Goal: Information Seeking & Learning: Learn about a topic

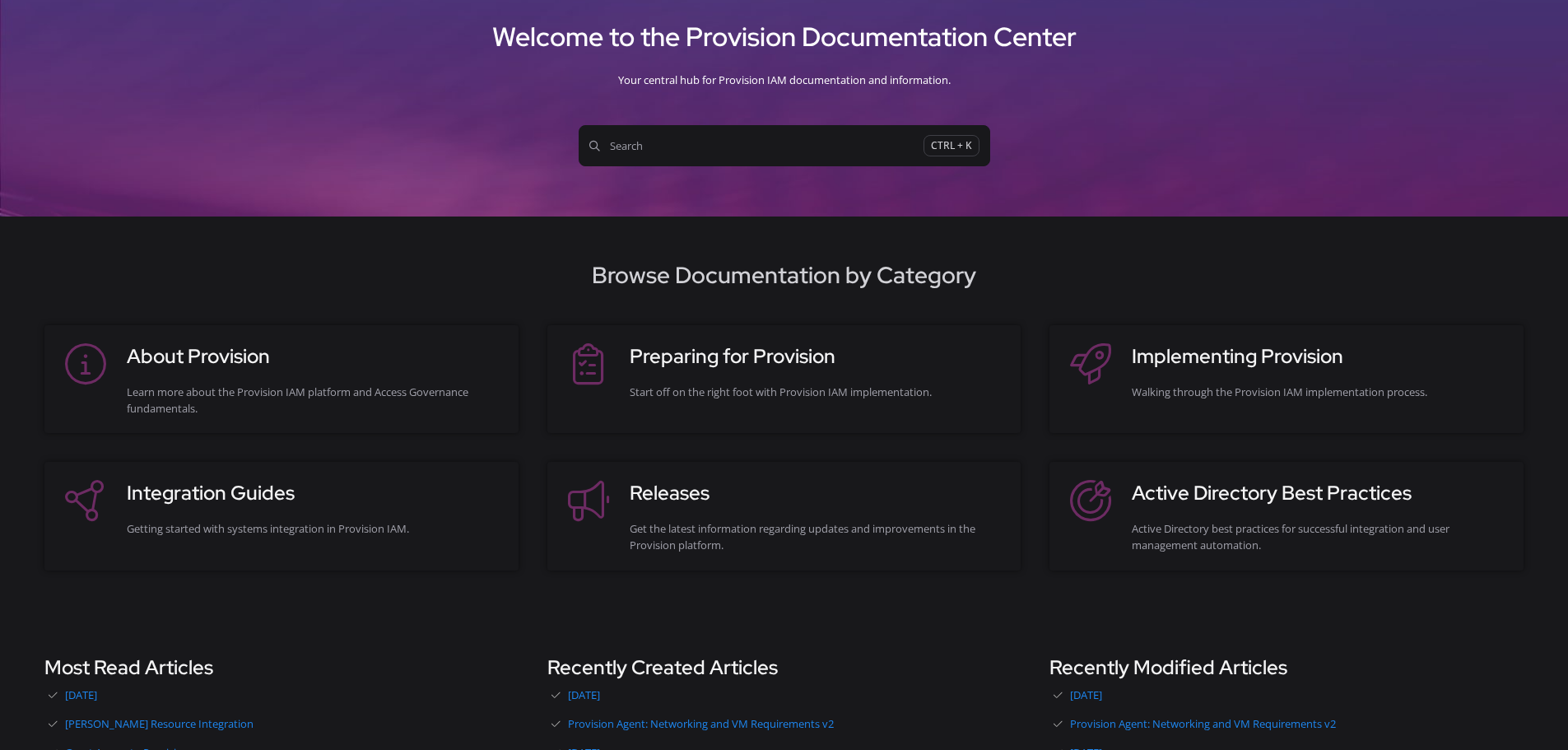
scroll to position [76, 0]
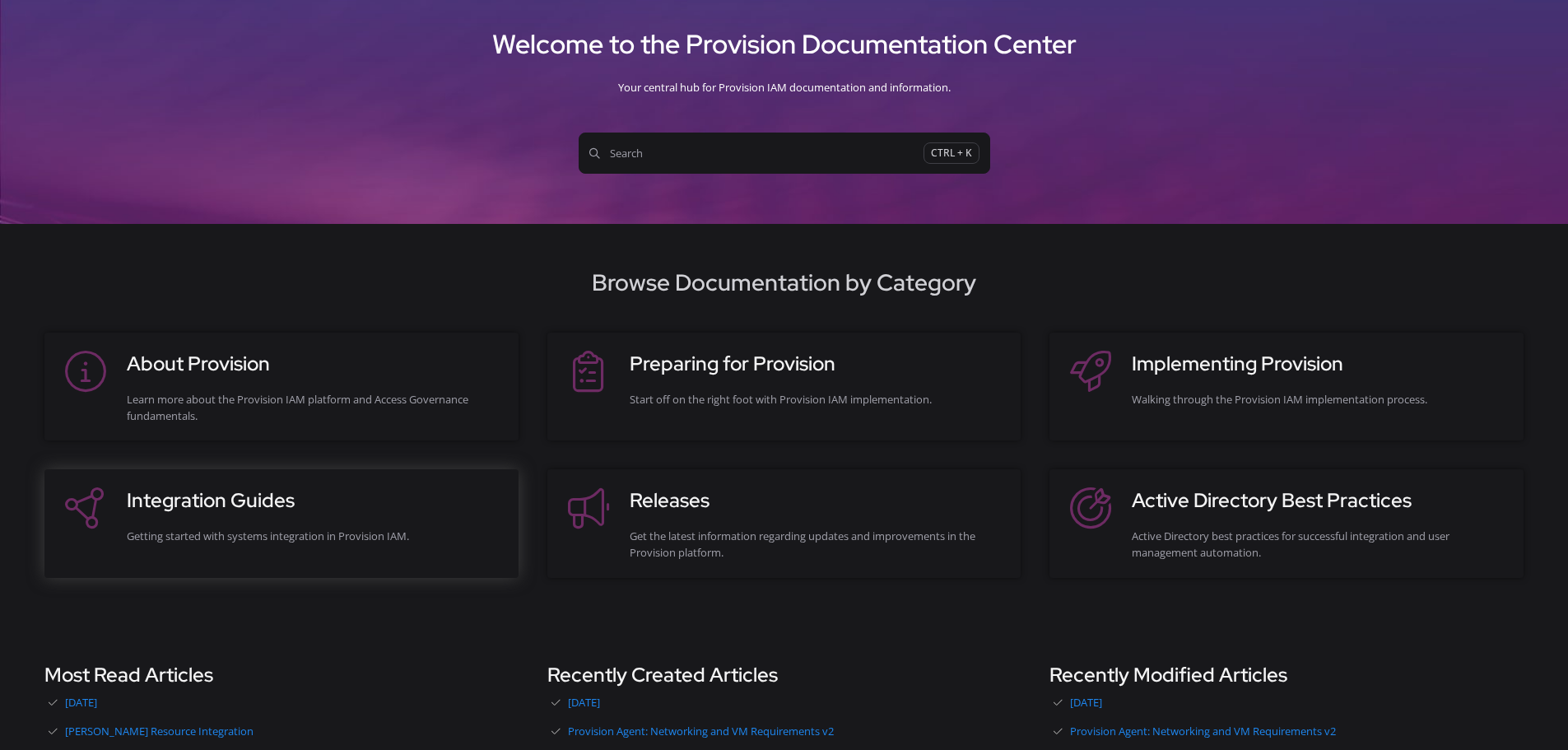
click at [341, 546] on div "Integration Guides Getting started with systems integration in Provision IAM." at bounding box center [314, 523] width 375 height 75
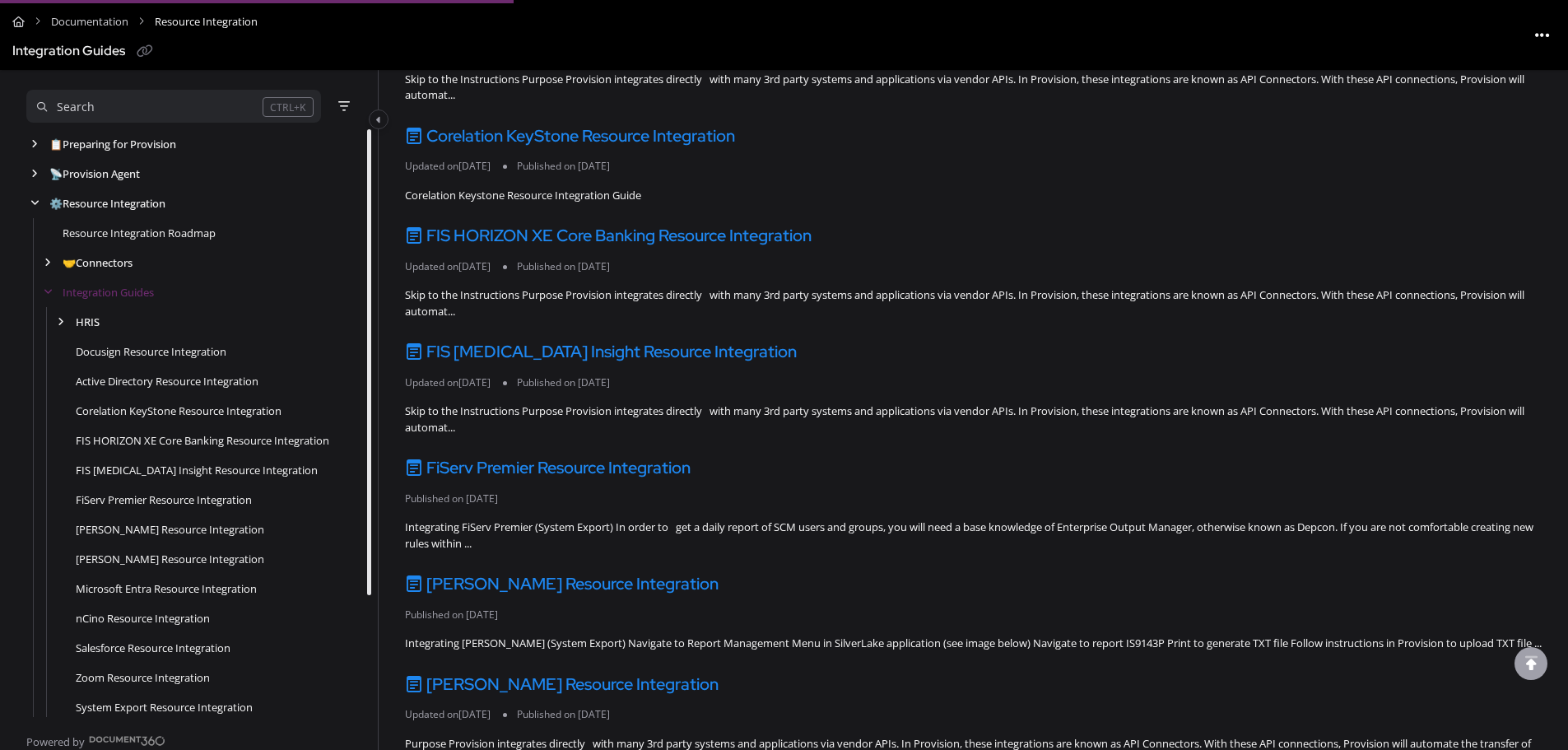
scroll to position [433, 0]
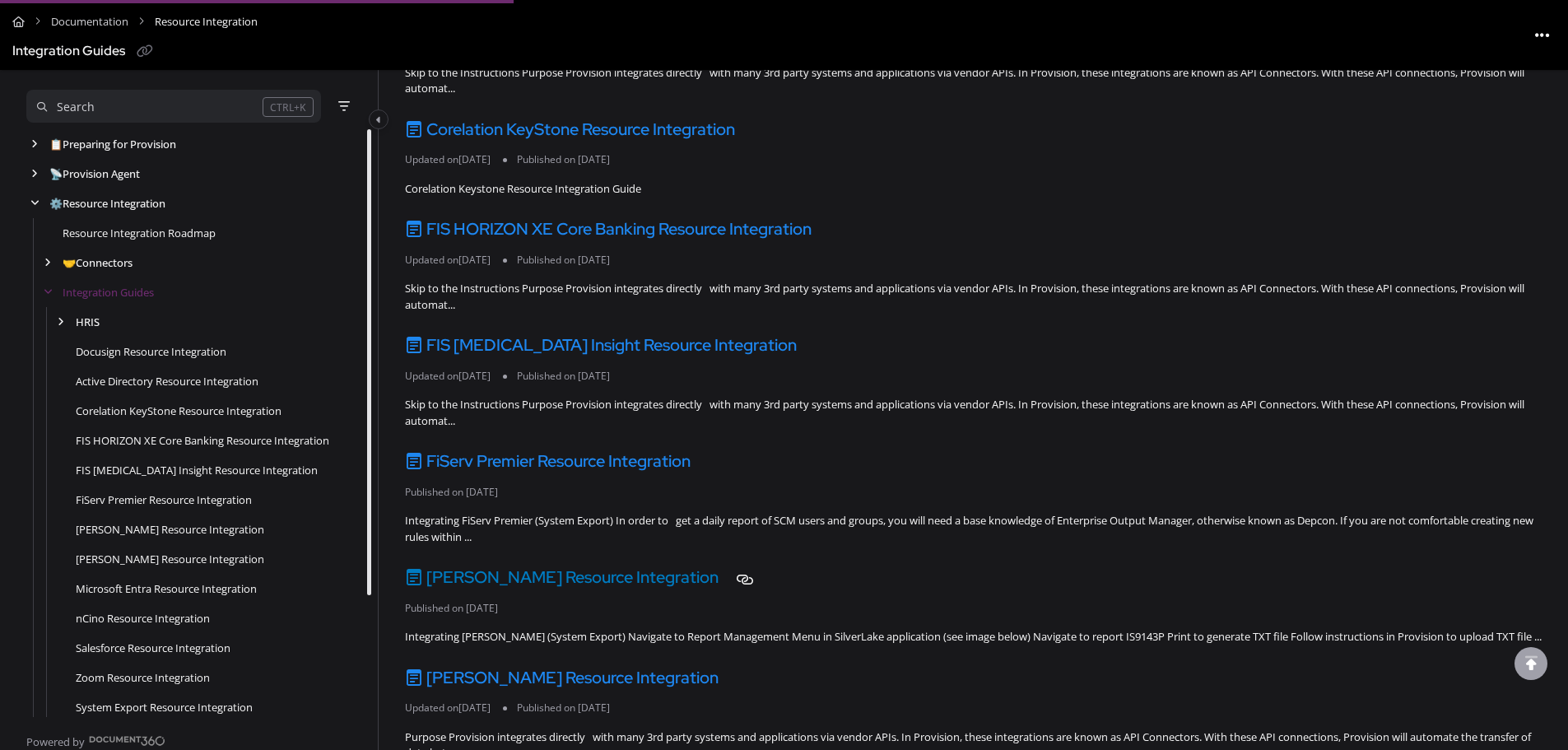
click at [628, 575] on link "[PERSON_NAME] Resource Integration" at bounding box center [562, 577] width 314 height 21
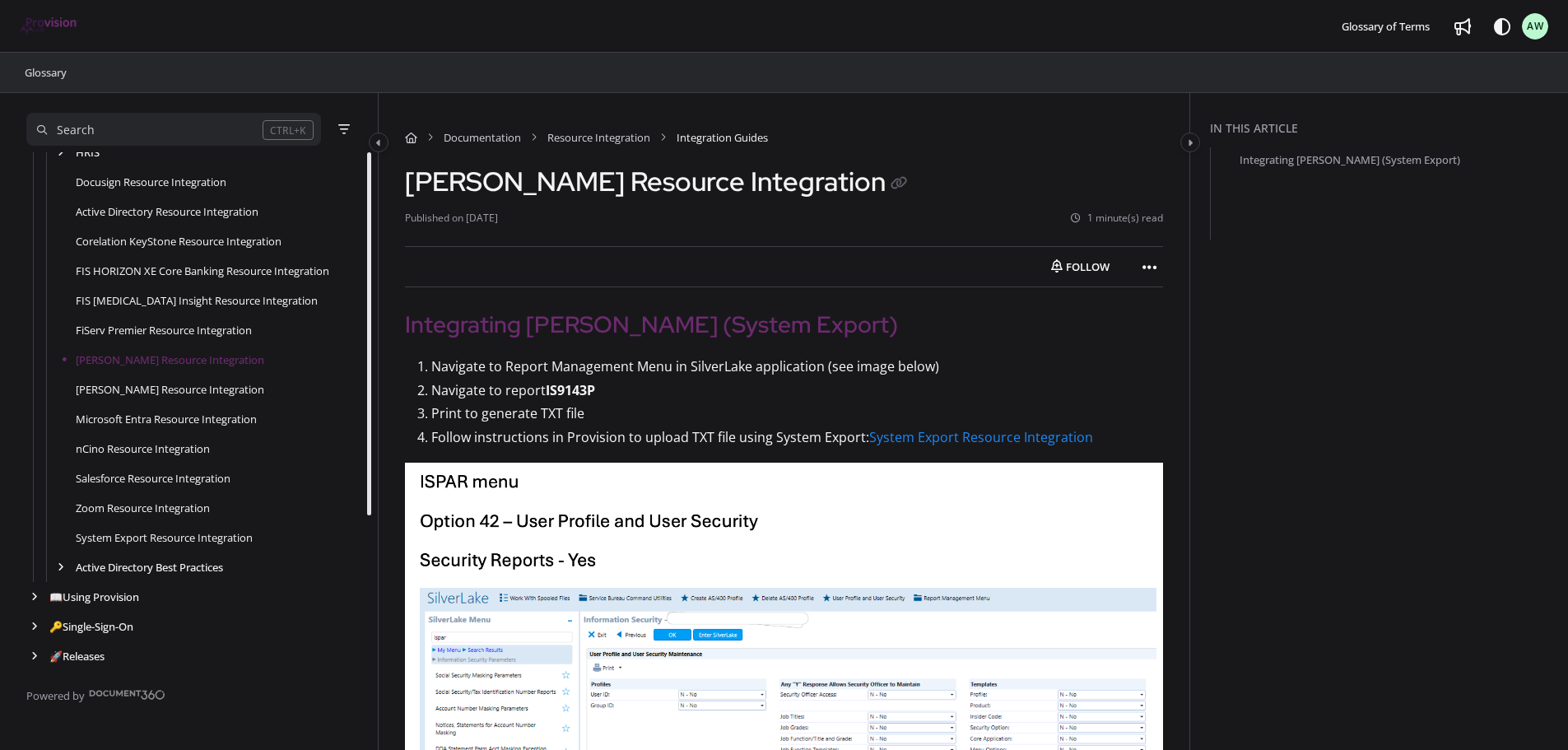
scroll to position [222, 0]
click at [249, 393] on link "[PERSON_NAME] Resource Integration" at bounding box center [170, 390] width 189 height 17
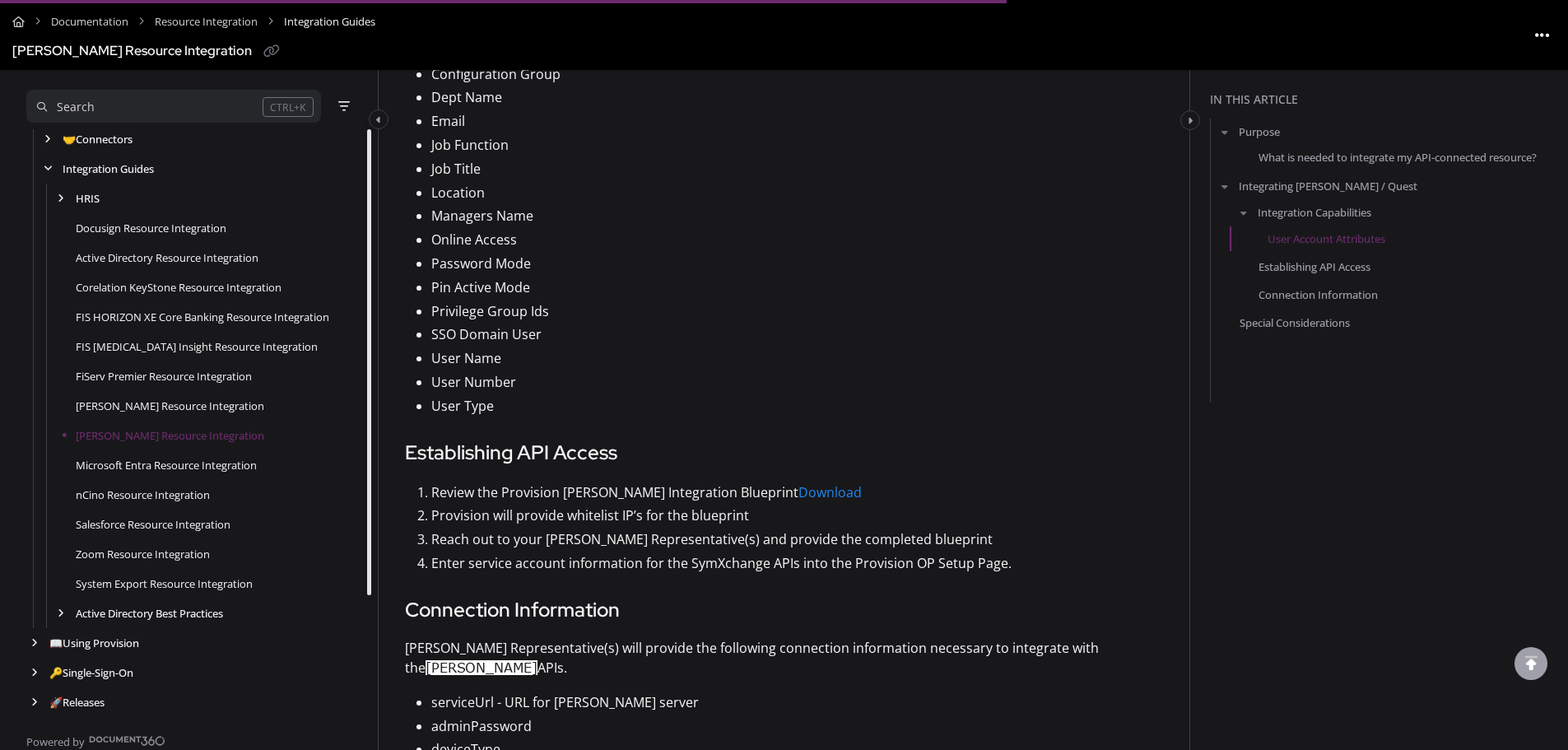
scroll to position [1235, 0]
click at [857, 487] on link "Download" at bounding box center [831, 489] width 63 height 19
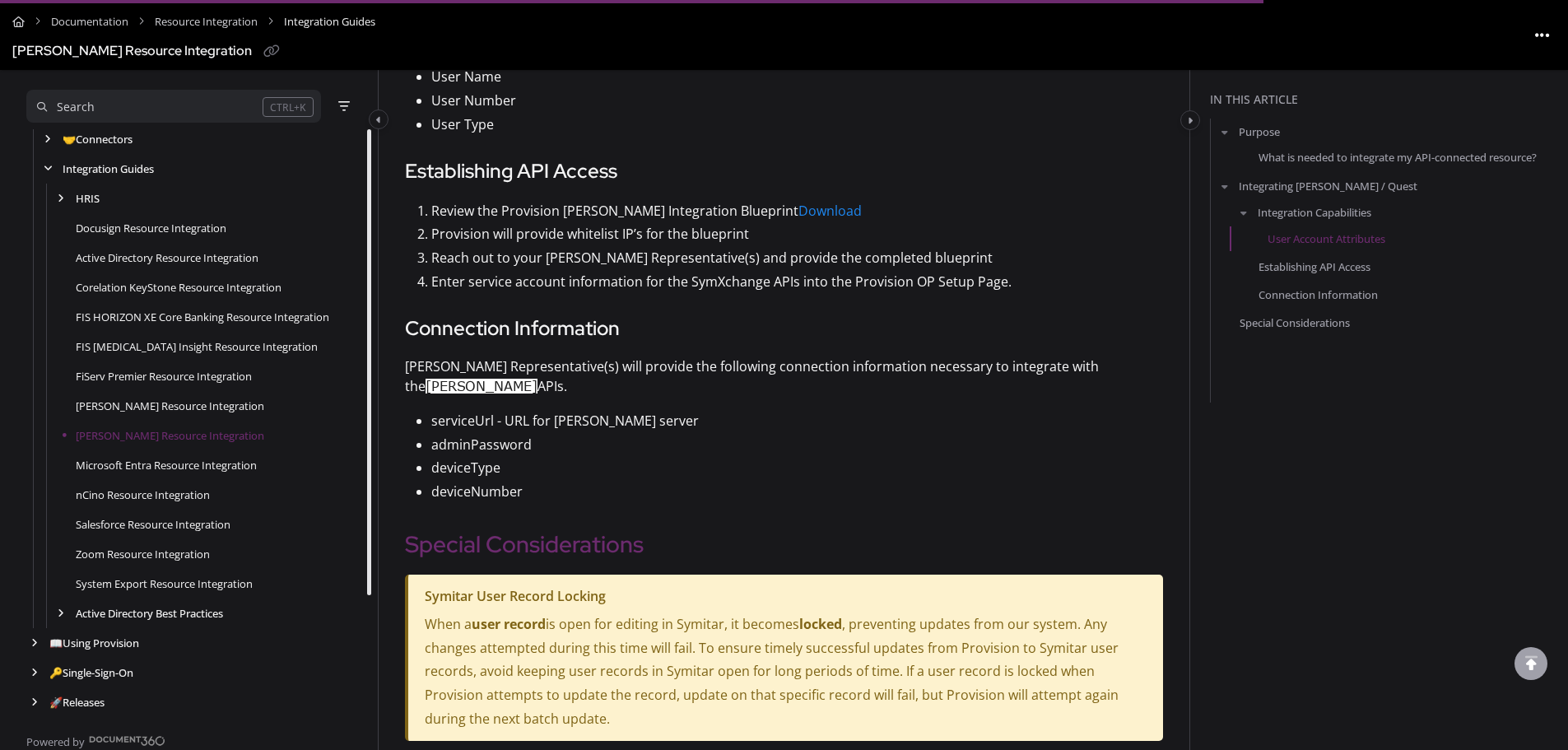
scroll to position [1580, 0]
